Goal: Task Accomplishment & Management: Manage account settings

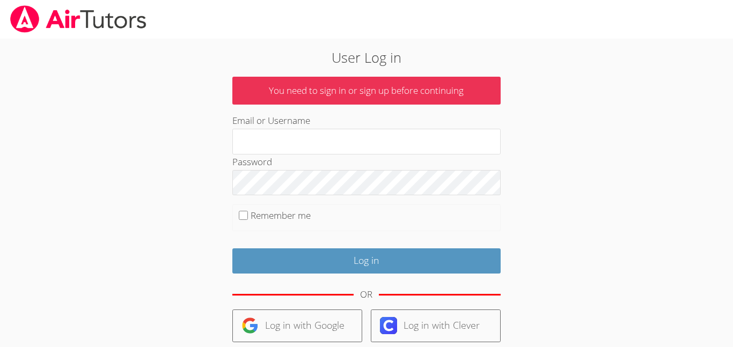
click at [332, 23] on div at bounding box center [366, 19] width 733 height 39
click at [308, 89] on p "You need to sign in or sign up before continuing" at bounding box center [366, 91] width 268 height 28
click at [252, 221] on label "Remember me" at bounding box center [281, 215] width 60 height 12
click at [248, 220] on input "Remember me" at bounding box center [243, 215] width 9 height 9
click at [251, 218] on label "Remember me" at bounding box center [281, 215] width 60 height 12
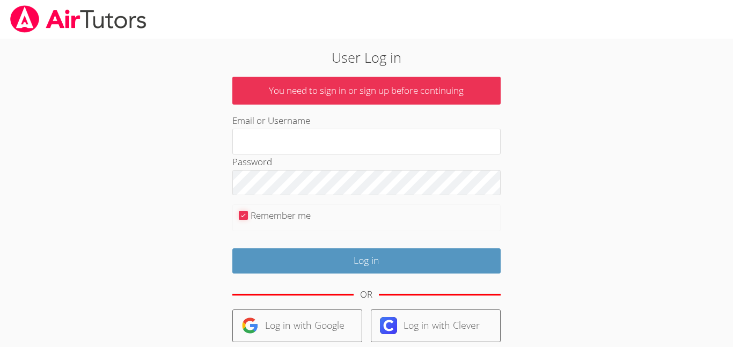
click at [248, 218] on input "Remember me" at bounding box center [243, 215] width 9 height 9
checkbox input "false"
click at [264, 343] on div "Log in with Google Log in with Clever Log in with ClassLink" at bounding box center [366, 347] width 268 height 74
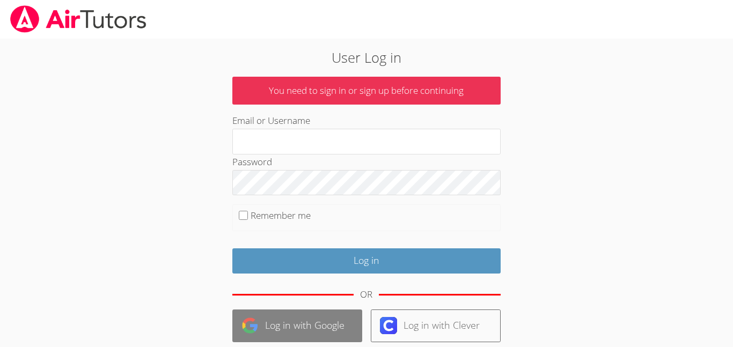
click at [260, 330] on link "Log in with Google" at bounding box center [297, 326] width 130 height 33
